Goal: Information Seeking & Learning: Find specific page/section

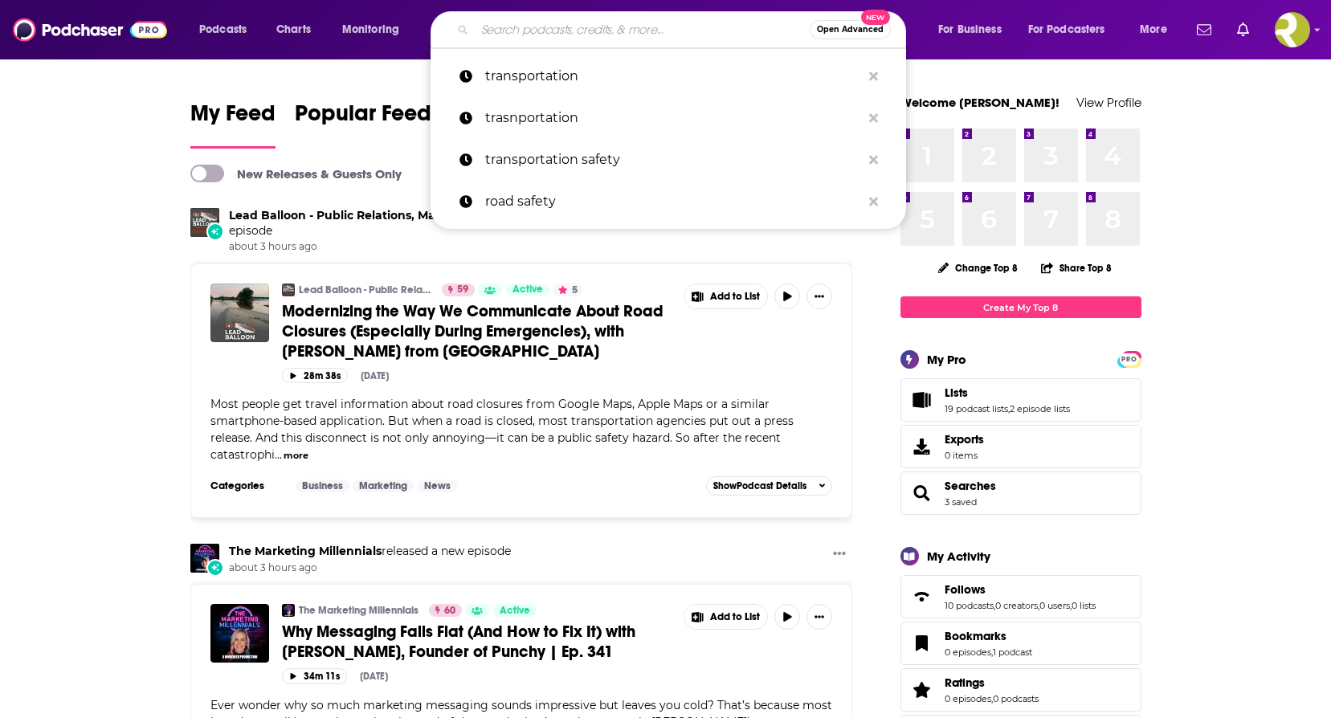
click at [640, 31] on input "Search podcasts, credits, & more..." at bounding box center [642, 30] width 335 height 26
paste input "THE ADULTING WITH [MEDICAL_DATA] PODCAST"
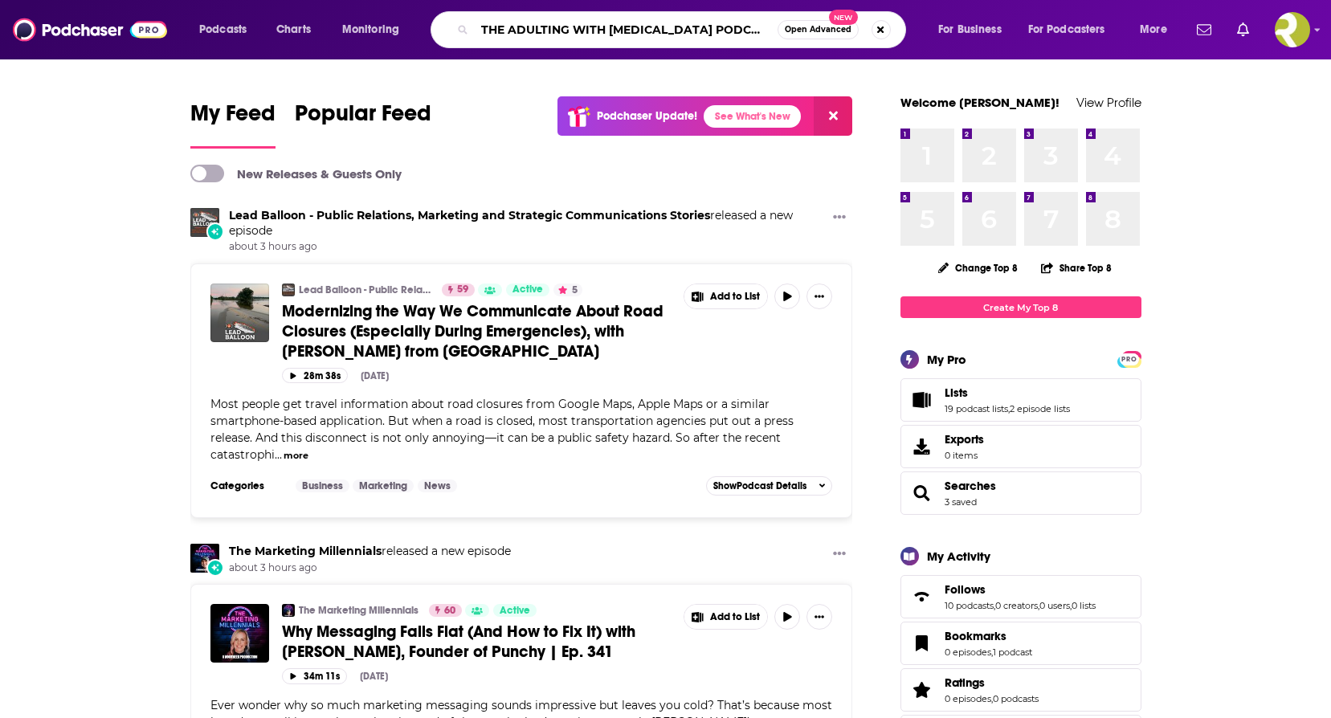
type input "THE ADULTING WITH [MEDICAL_DATA] PODCAST"
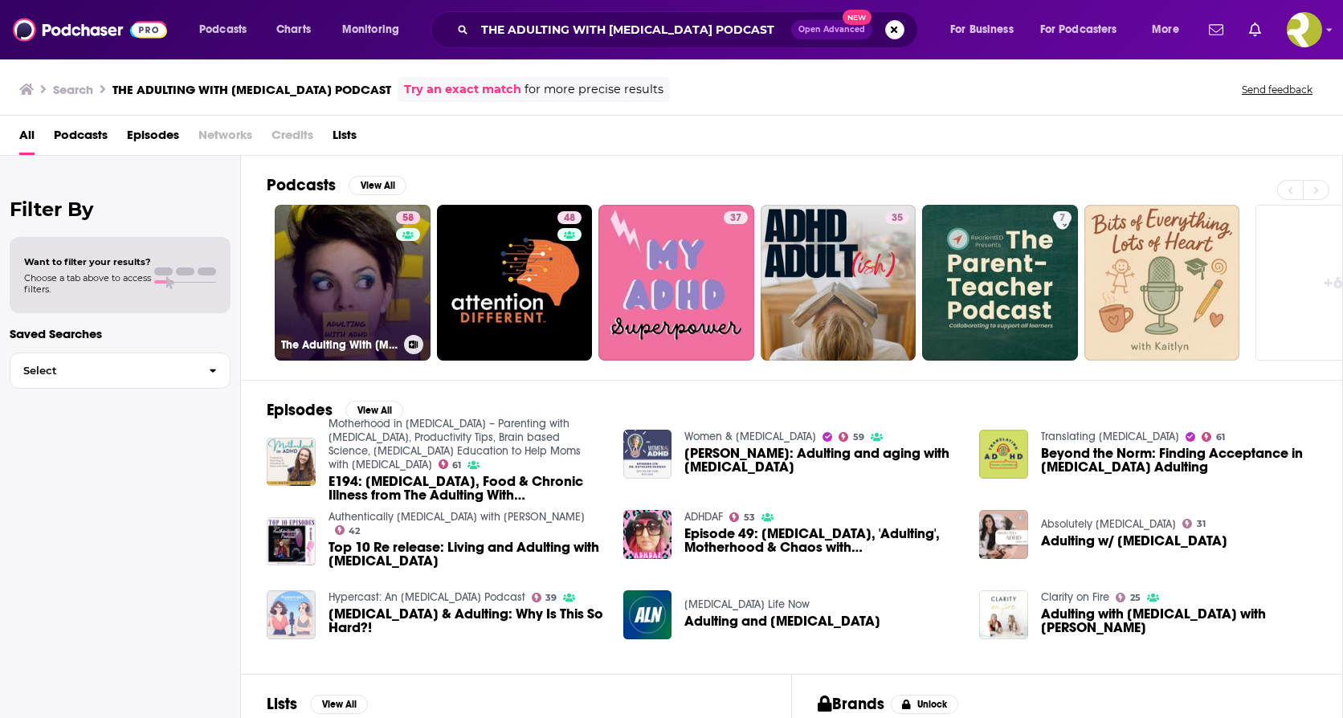
click at [332, 333] on link "58 The Adulting With [MEDICAL_DATA] Podcast" at bounding box center [353, 283] width 156 height 156
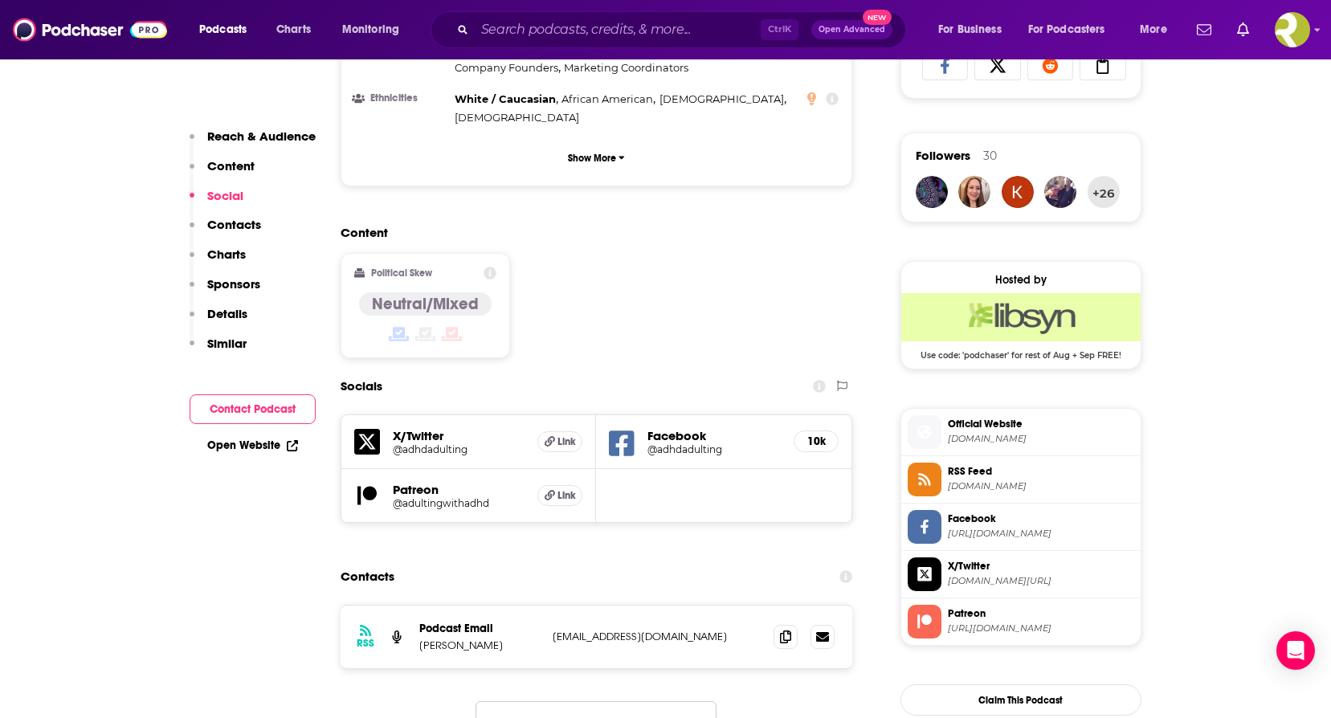
scroll to position [1125, 0]
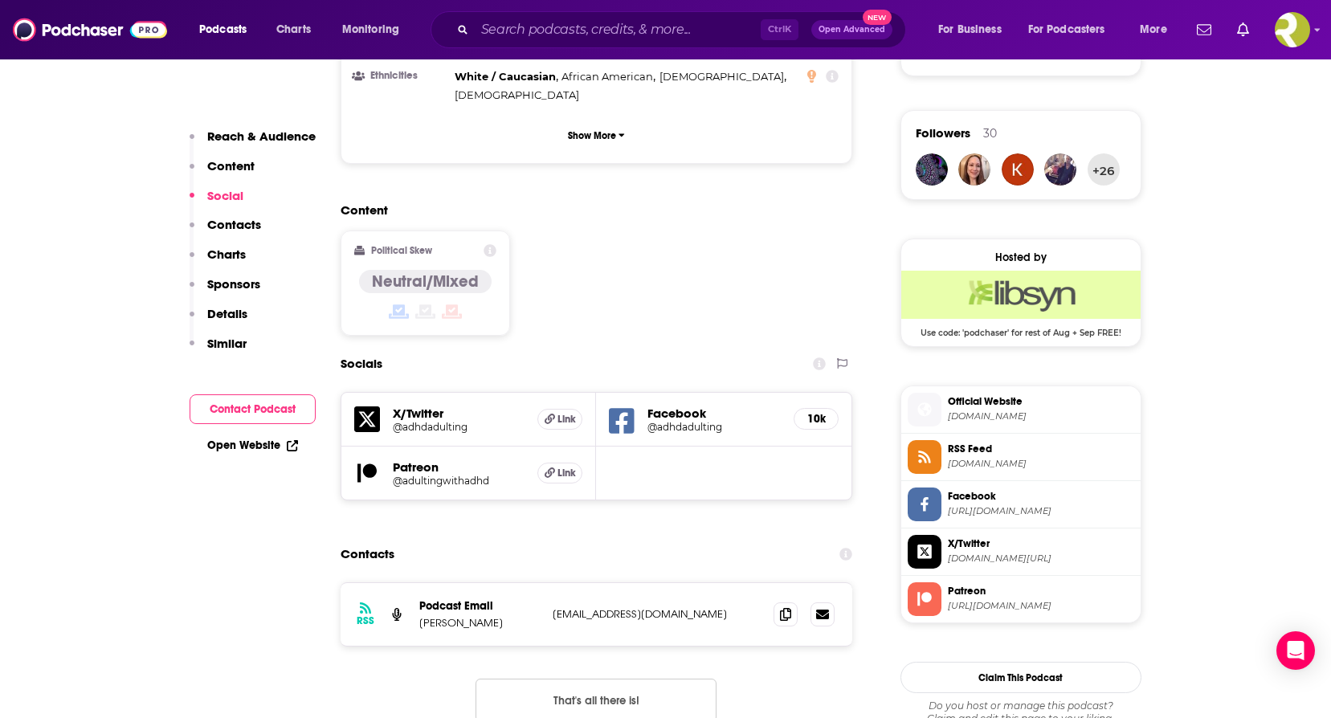
click at [1025, 414] on span "[DOMAIN_NAME]" at bounding box center [1041, 417] width 186 height 12
